Goal: Task Accomplishment & Management: Manage account settings

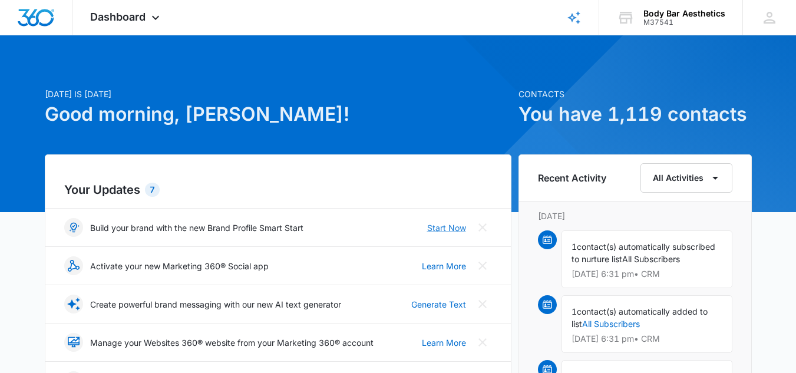
click at [447, 227] on link "Start Now" at bounding box center [446, 227] width 39 height 12
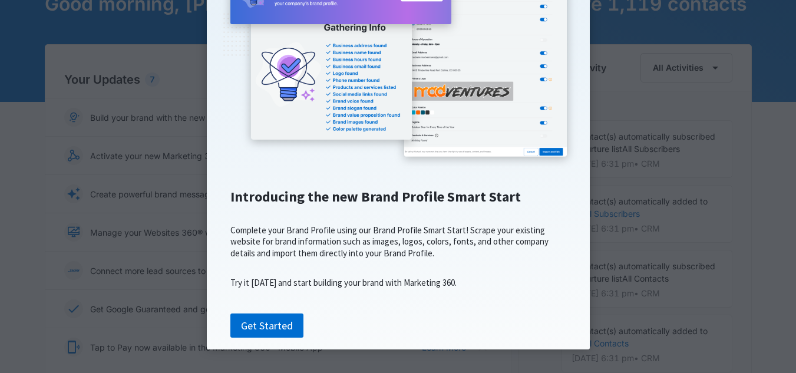
scroll to position [118, 0]
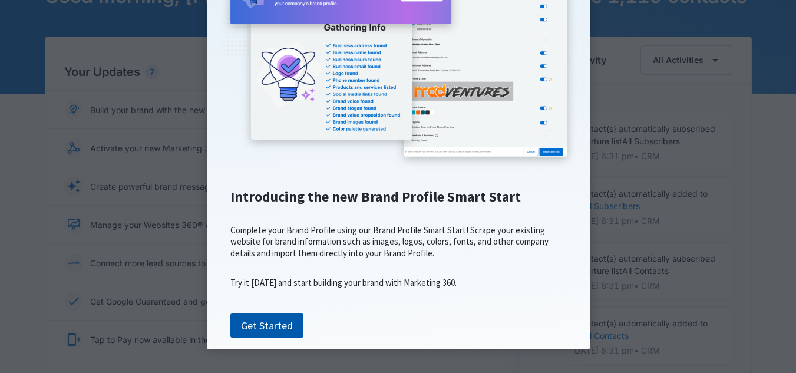
click at [261, 321] on link "Get Started" at bounding box center [266, 325] width 73 height 25
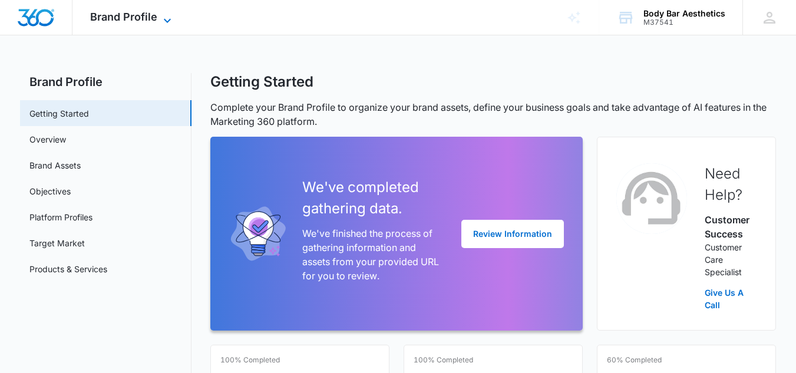
click at [136, 18] on span "Brand Profile" at bounding box center [123, 17] width 67 height 12
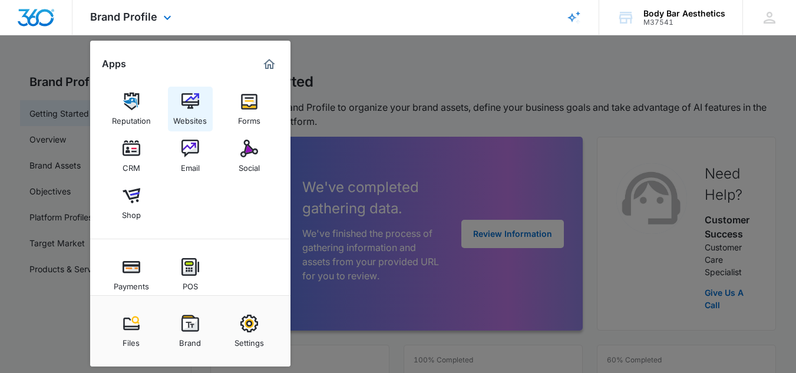
click at [184, 105] on img at bounding box center [190, 101] width 18 height 18
